Goal: Find contact information: Find contact information

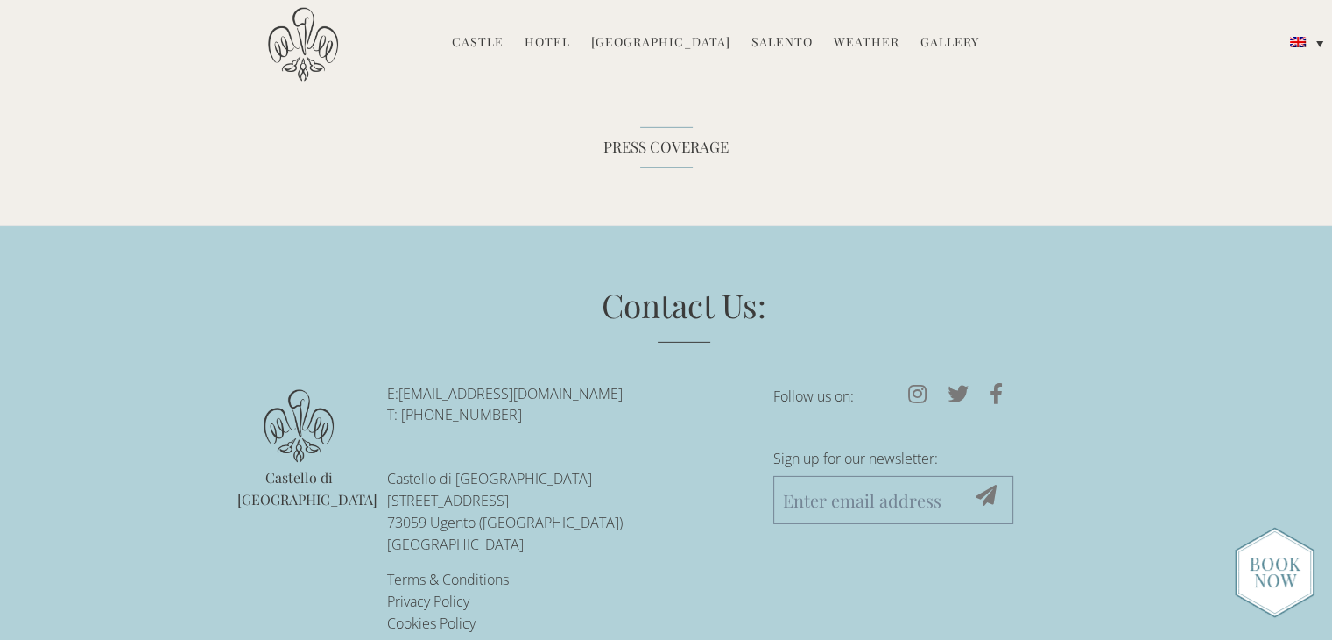
scroll to position [5515, 0]
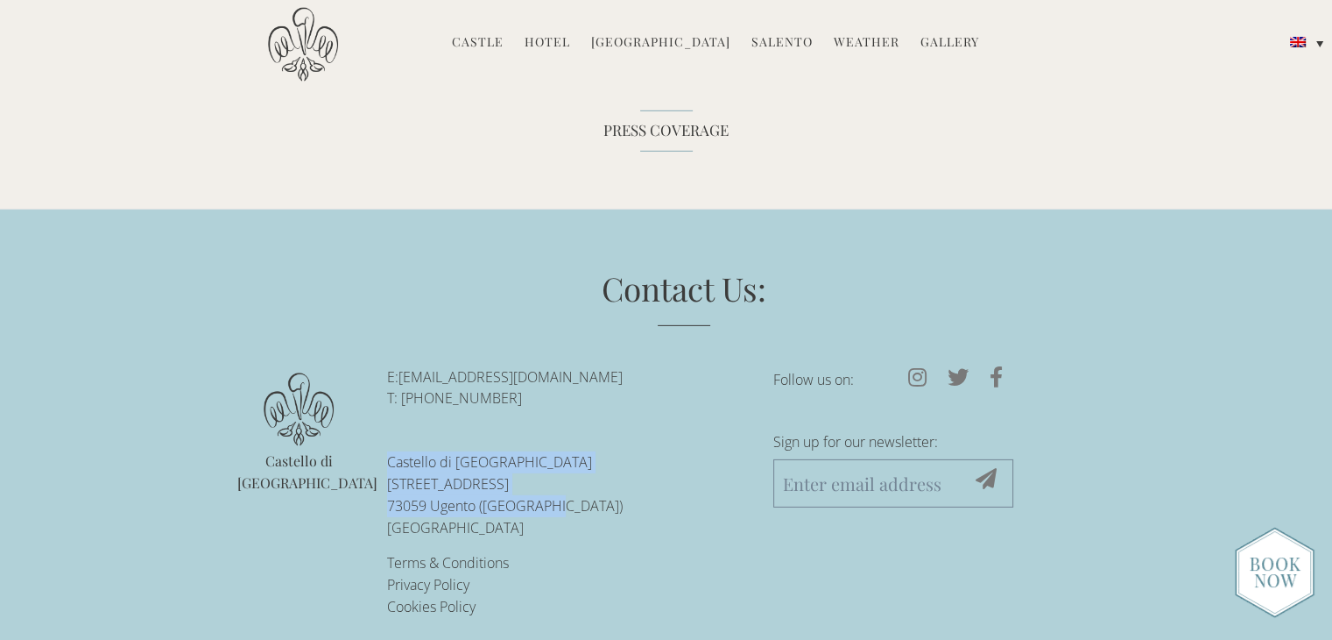
drag, startPoint x: 385, startPoint y: 439, endPoint x: 542, endPoint y: 477, distance: 161.5
click at [542, 477] on ul "E: [EMAIL_ADDRESS][DOMAIN_NAME] T: +39-0833-1850-[GEOGRAPHIC_DATA][STREET_ADDRE…" at bounding box center [567, 491] width 386 height 251
copy p "[GEOGRAPHIC_DATA][STREET_ADDRESS][GEOGRAPHIC_DATA][GEOGRAPHIC_DATA]"
click at [459, 463] on p "[GEOGRAPHIC_DATA][STREET_ADDRESS][GEOGRAPHIC_DATA][GEOGRAPHIC_DATA]" at bounding box center [567, 494] width 360 height 87
click at [470, 367] on link "[EMAIL_ADDRESS][DOMAIN_NAME]" at bounding box center [511, 376] width 224 height 19
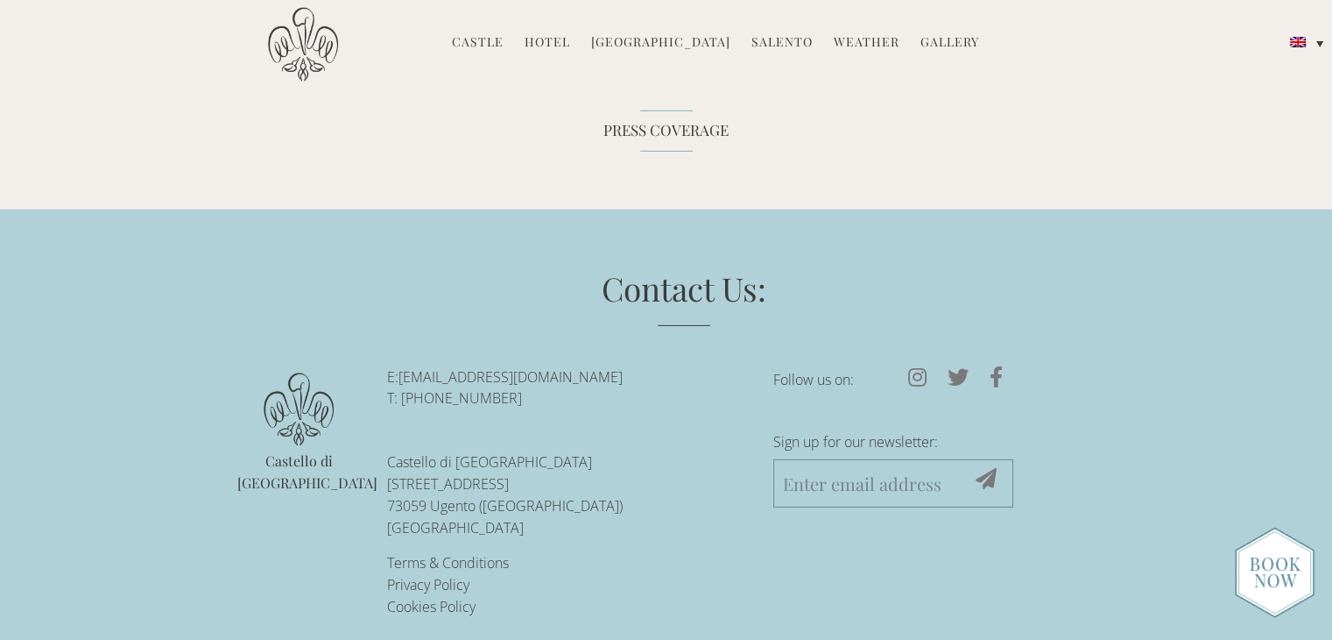
click at [470, 367] on link "[EMAIL_ADDRESS][DOMAIN_NAME]" at bounding box center [511, 376] width 224 height 19
click at [383, 397] on ul "E: [EMAIL_ADDRESS][DOMAIN_NAME] T: +39-0833-1850-[GEOGRAPHIC_DATA][STREET_ADDRE…" at bounding box center [567, 491] width 386 height 251
drag, startPoint x: 634, startPoint y: 352, endPoint x: 403, endPoint y: 355, distance: 231.3
click at [403, 366] on p "E: [EMAIL_ADDRESS][DOMAIN_NAME] T: [PHONE_NUMBER]" at bounding box center [567, 388] width 360 height 44
copy link "[EMAIL_ADDRESS][DOMAIN_NAME]"
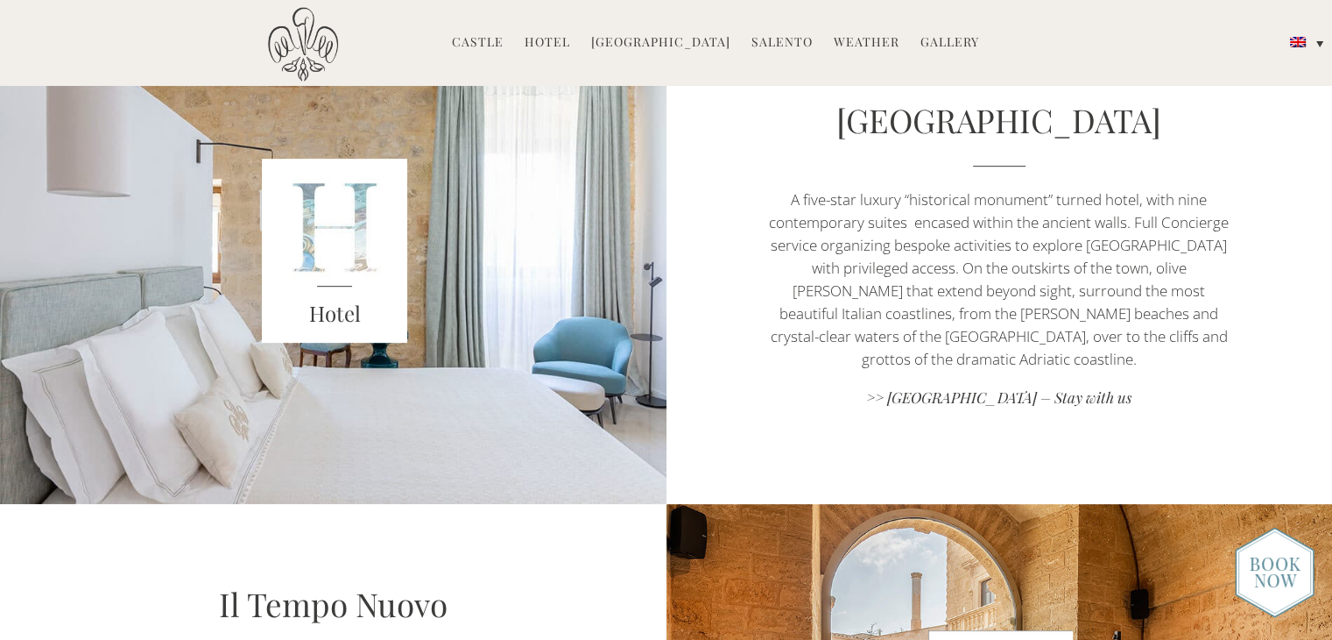
scroll to position [0, 0]
